Goal: Task Accomplishment & Management: Use online tool/utility

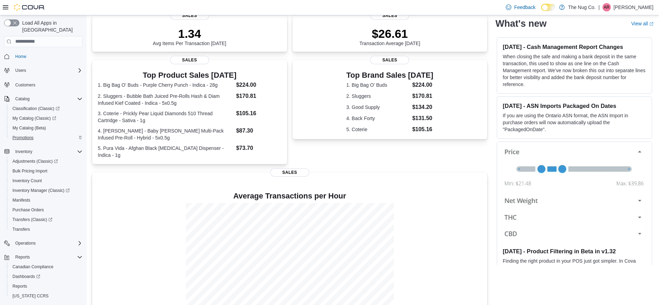
scroll to position [107, 0]
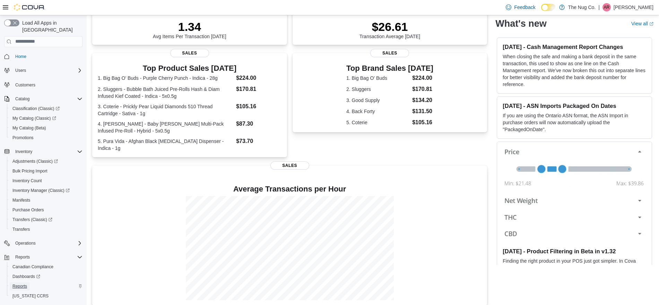
click at [21, 283] on span "Reports" at bounding box center [19, 286] width 15 height 6
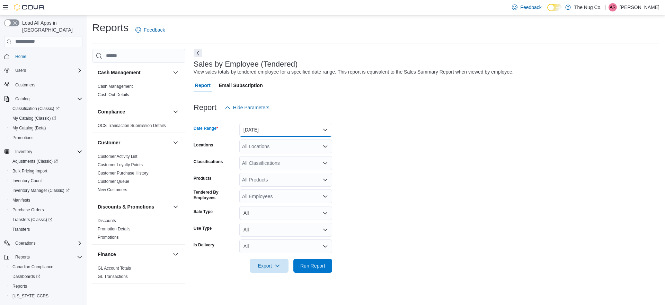
click at [273, 134] on button "[DATE]" at bounding box center [285, 130] width 93 height 14
click at [262, 154] on span "[DATE]" at bounding box center [290, 157] width 79 height 8
click at [328, 265] on button "Run Report" at bounding box center [312, 265] width 39 height 14
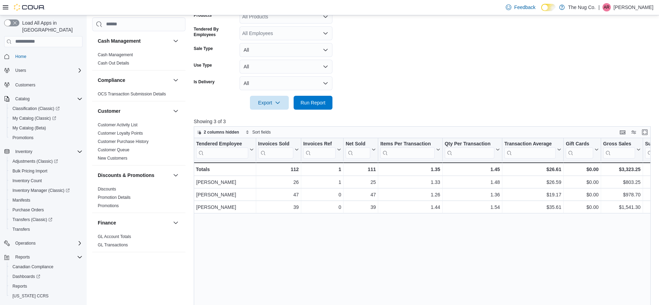
scroll to position [173, 0]
